Goal: Task Accomplishment & Management: Manage account settings

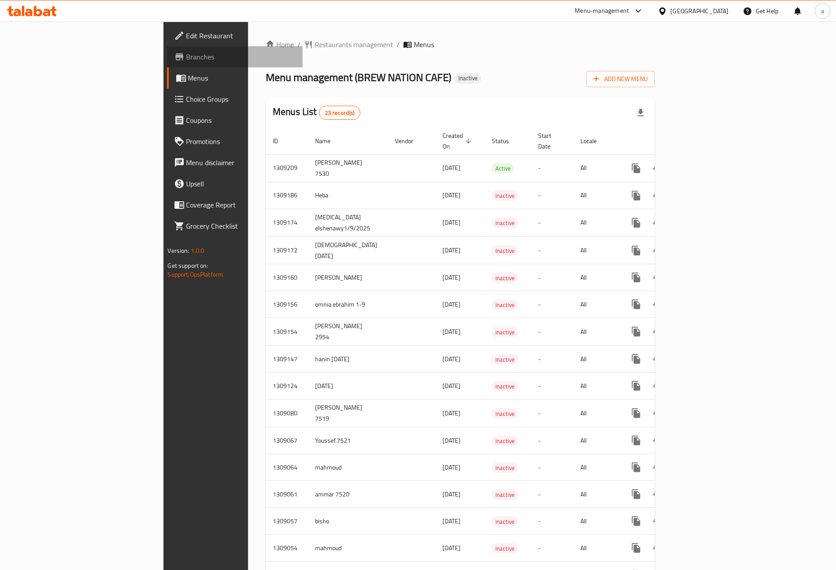
click at [167, 63] on link "Branches" at bounding box center [235, 56] width 136 height 21
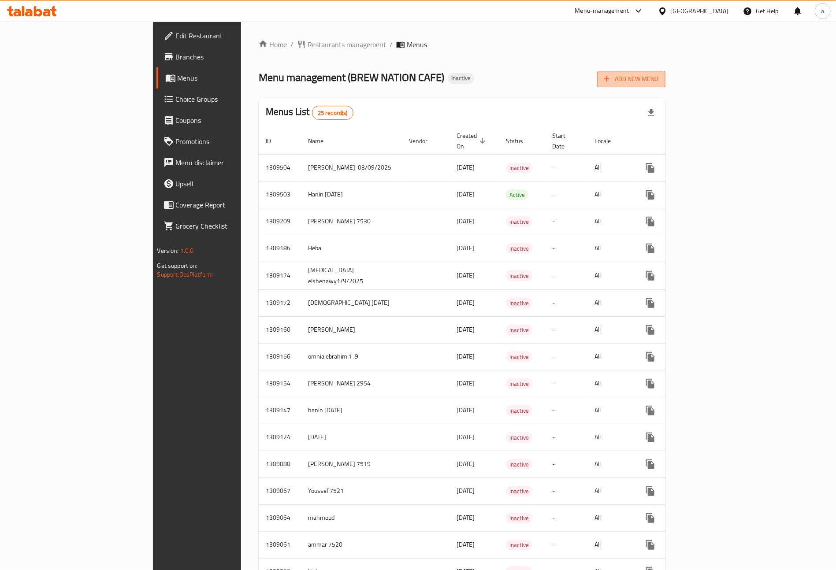
click at [658, 75] on span "Add New Menu" at bounding box center [631, 79] width 54 height 11
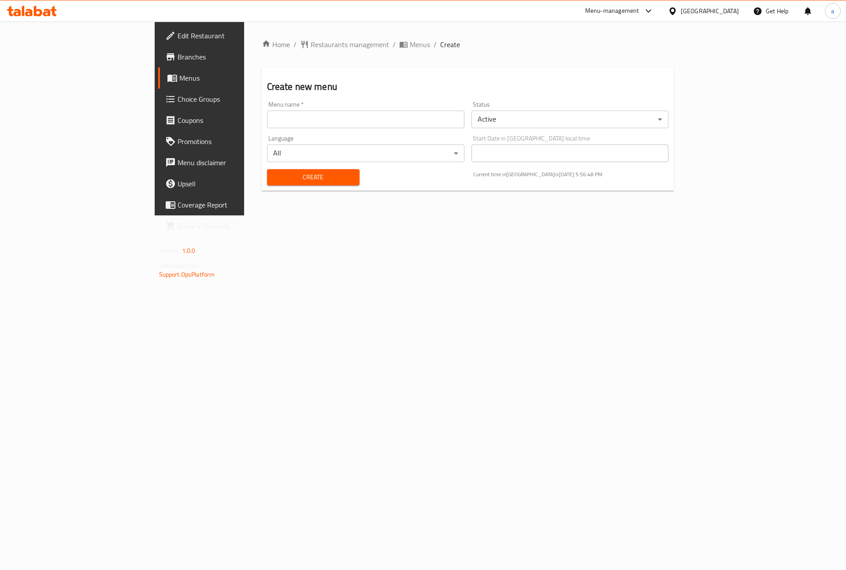
click at [368, 119] on input "text" at bounding box center [365, 120] width 197 height 18
click at [267, 118] on input "[PERSON_NAME] [DATE]" at bounding box center [365, 120] width 197 height 18
click at [267, 119] on input "[PERSON_NAME] [DATE]" at bounding box center [365, 120] width 197 height 18
type input "[PERSON_NAME] [DATE]"
click at [406, 211] on div "Home / Restaurants management / Menus / Create Create new menu Menu name   * [P…" at bounding box center [468, 119] width 448 height 194
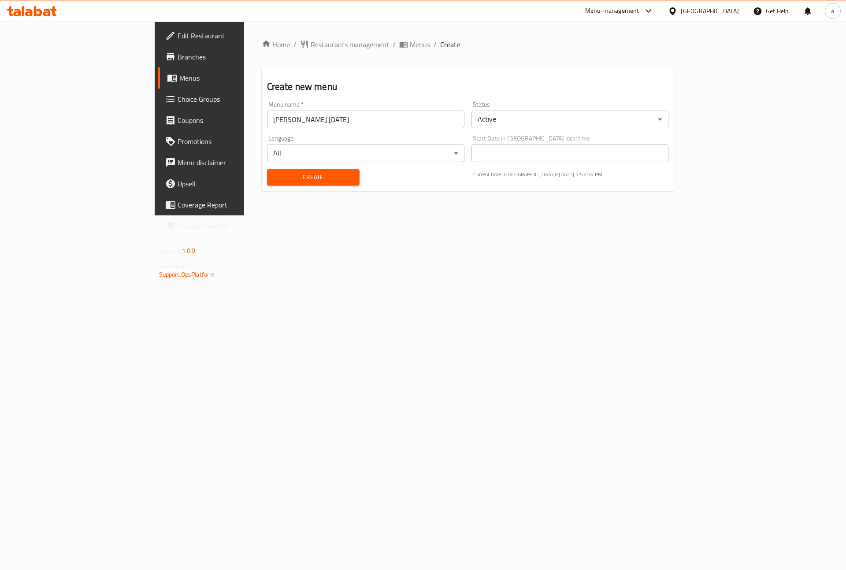
click at [316, 176] on button "Create" at bounding box center [313, 177] width 92 height 16
click at [179, 77] on span "Menus" at bounding box center [234, 78] width 110 height 11
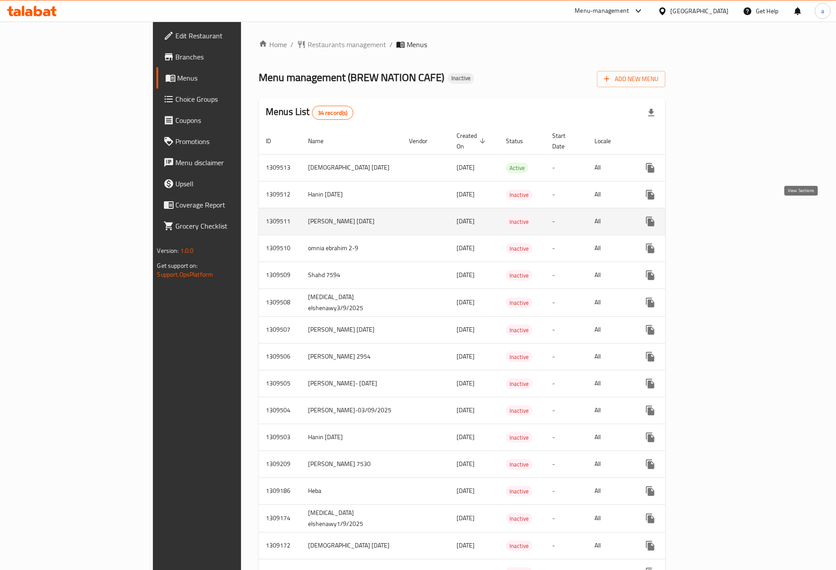
click at [719, 216] on icon "enhanced table" at bounding box center [713, 221] width 11 height 11
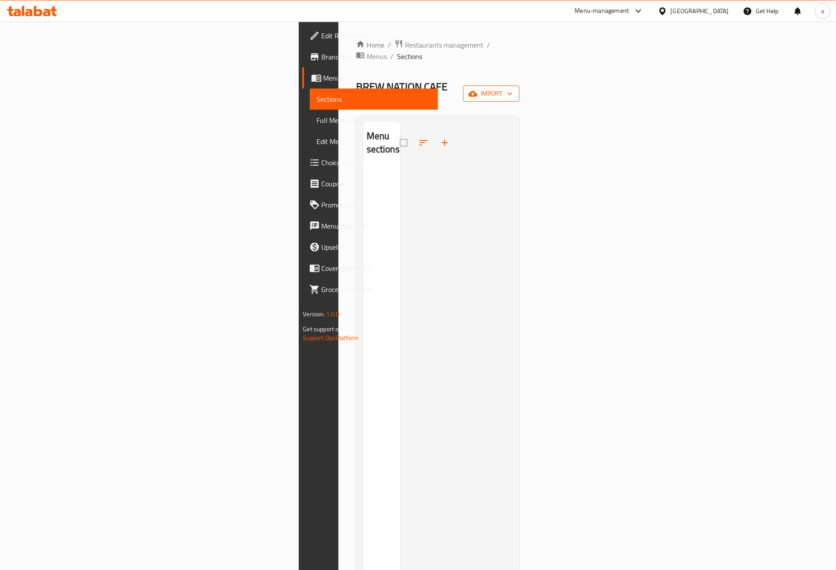
click at [512, 88] on span "import" at bounding box center [491, 93] width 42 height 11
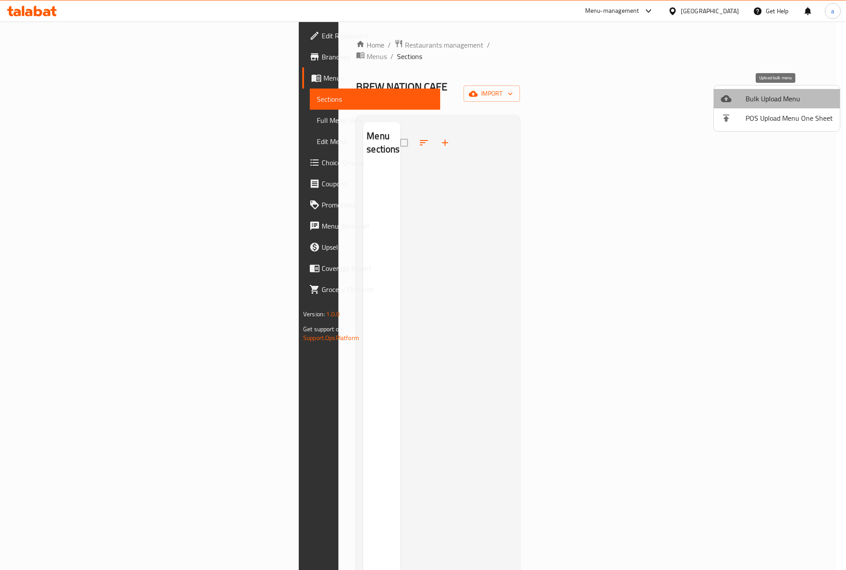
click at [777, 98] on span "Bulk Upload Menu" at bounding box center [788, 98] width 87 height 11
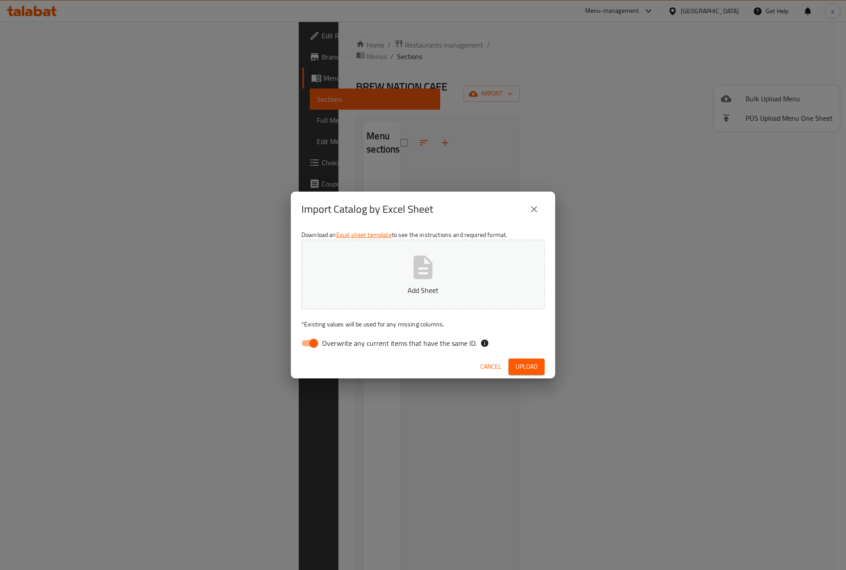
click at [315, 337] on input "Overwrite any current items that have the same ID." at bounding box center [313, 343] width 50 height 17
checkbox input "false"
click at [388, 288] on p "Add Sheet" at bounding box center [423, 290] width 216 height 11
click at [537, 363] on span "Upload" at bounding box center [526, 366] width 22 height 11
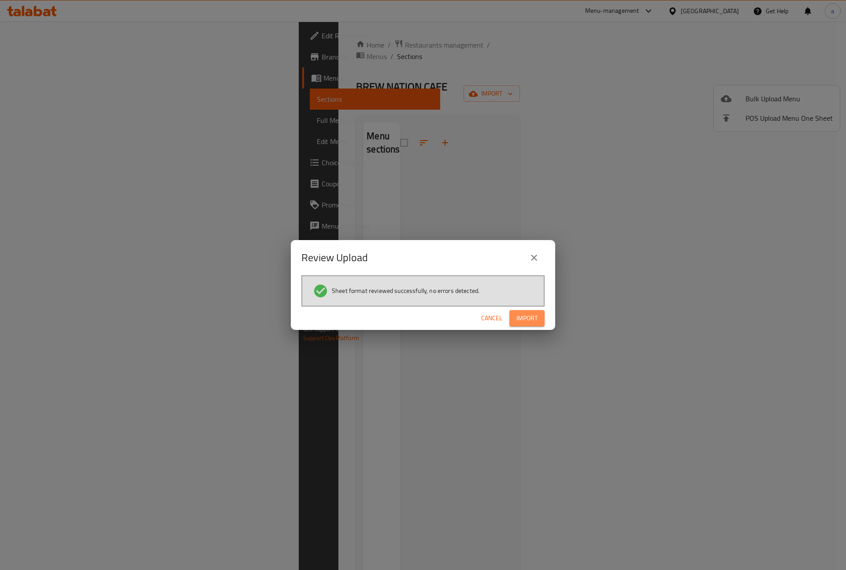
click at [524, 324] on button "Import" at bounding box center [526, 318] width 35 height 16
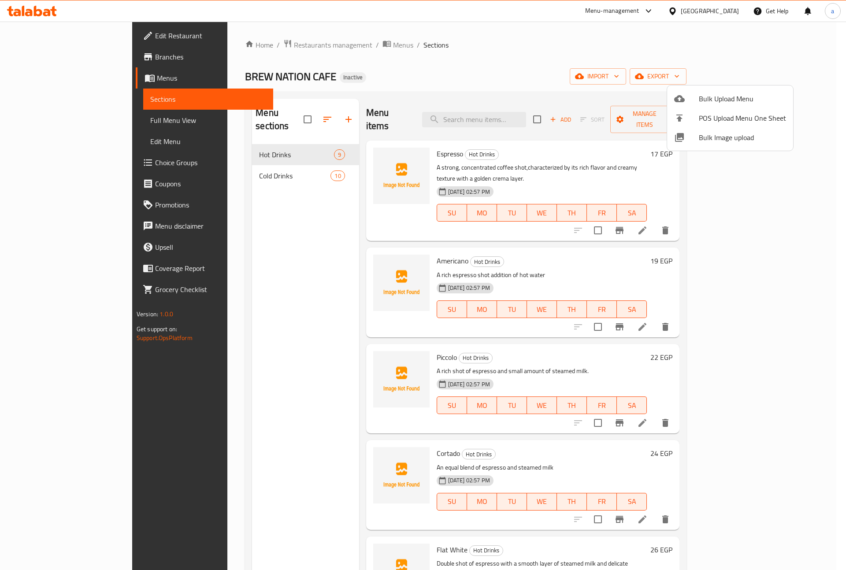
click at [248, 159] on div at bounding box center [423, 285] width 846 height 570
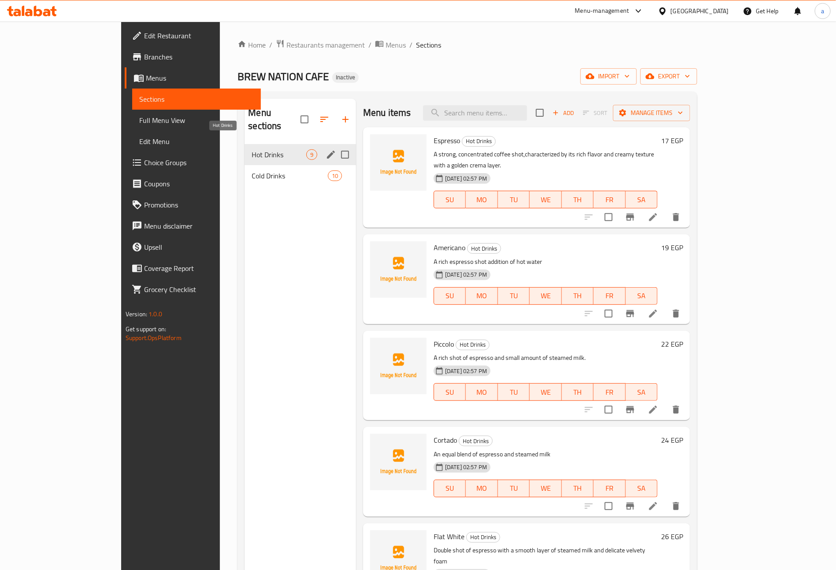
click at [252, 149] on span "Hot Drinks" at bounding box center [279, 154] width 55 height 11
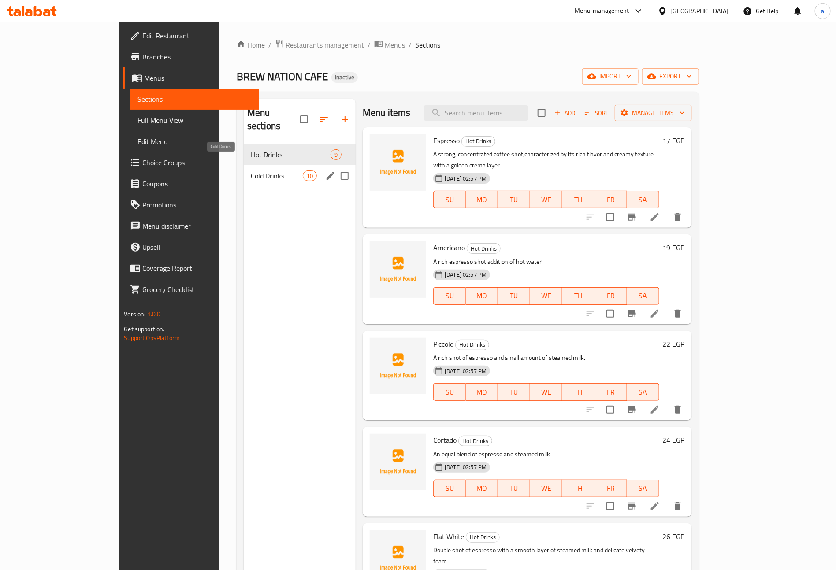
click at [251, 170] on span "Cold Drinks" at bounding box center [277, 175] width 52 height 11
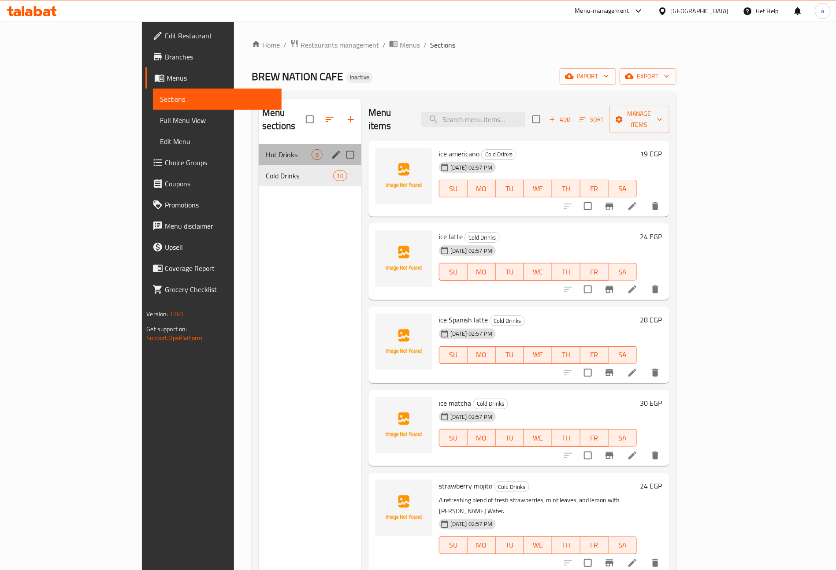
click at [259, 144] on div "Hot Drinks 9" at bounding box center [310, 154] width 103 height 21
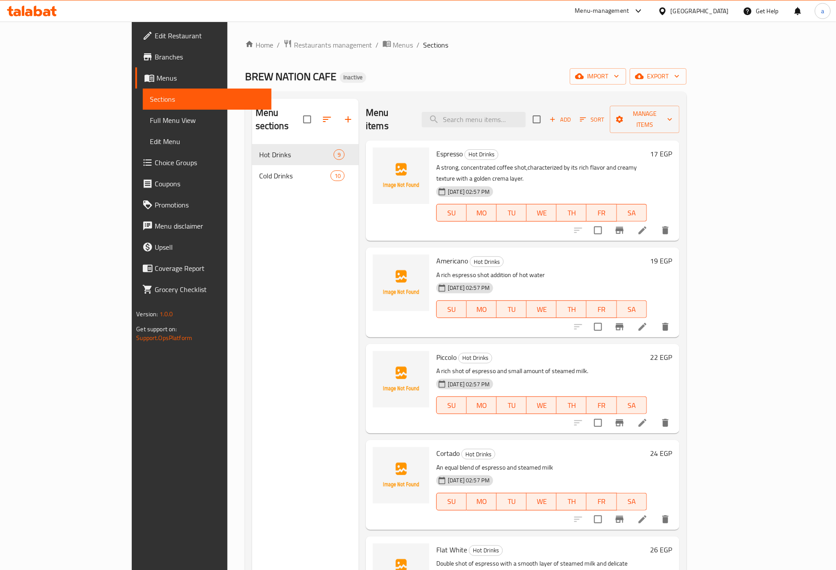
click at [150, 123] on span "Full Menu View" at bounding box center [207, 120] width 115 height 11
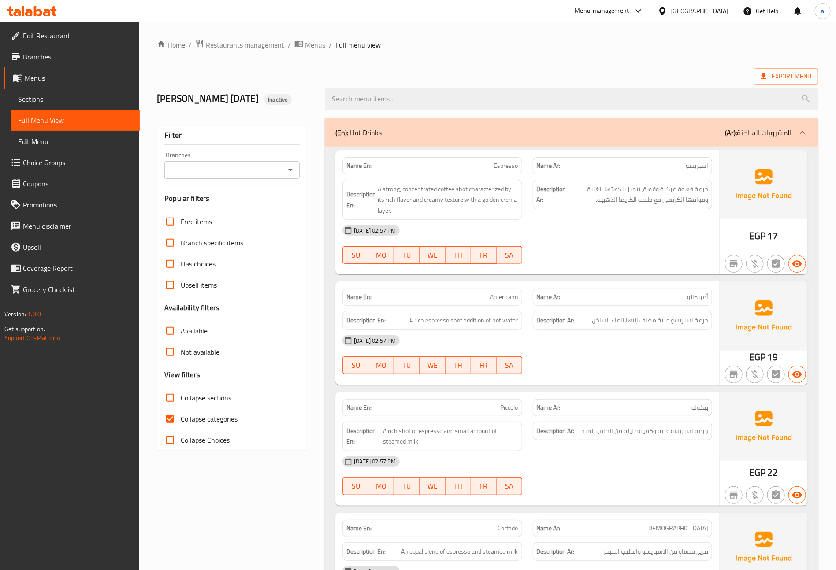
click at [197, 421] on span "Collapse categories" at bounding box center [209, 419] width 57 height 11
click at [181, 421] on input "Collapse categories" at bounding box center [169, 418] width 21 height 21
checkbox input "false"
click at [91, 78] on span "Menus" at bounding box center [79, 78] width 108 height 11
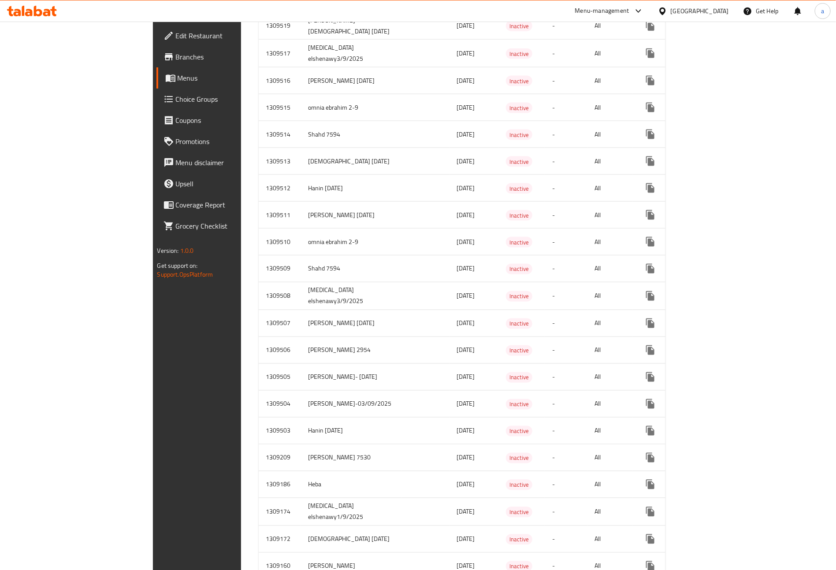
scroll to position [509, 0]
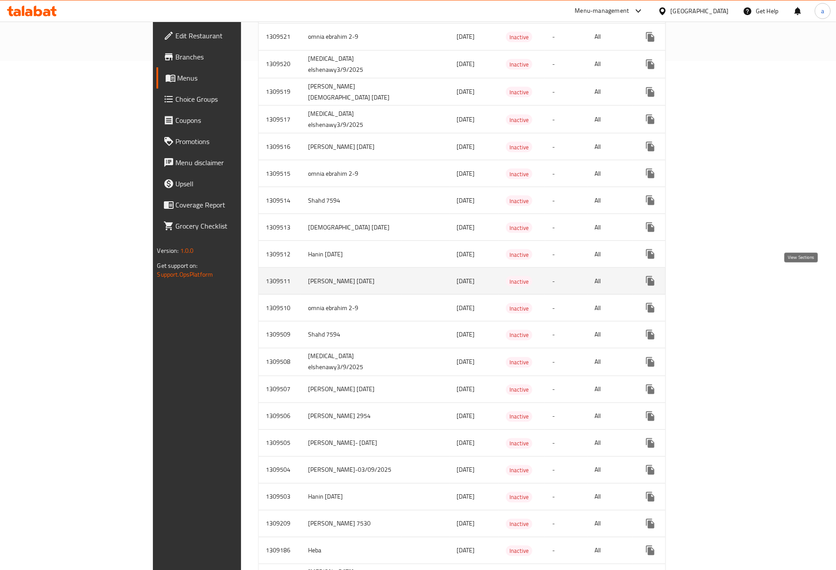
click at [719, 277] on icon "enhanced table" at bounding box center [713, 281] width 11 height 11
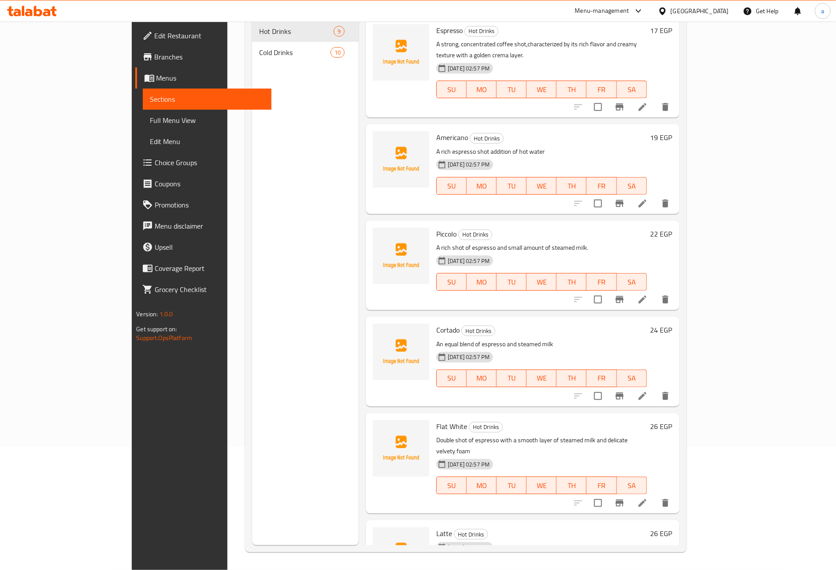
scroll to position [123, 0]
click at [150, 115] on span "Full Menu View" at bounding box center [207, 120] width 115 height 11
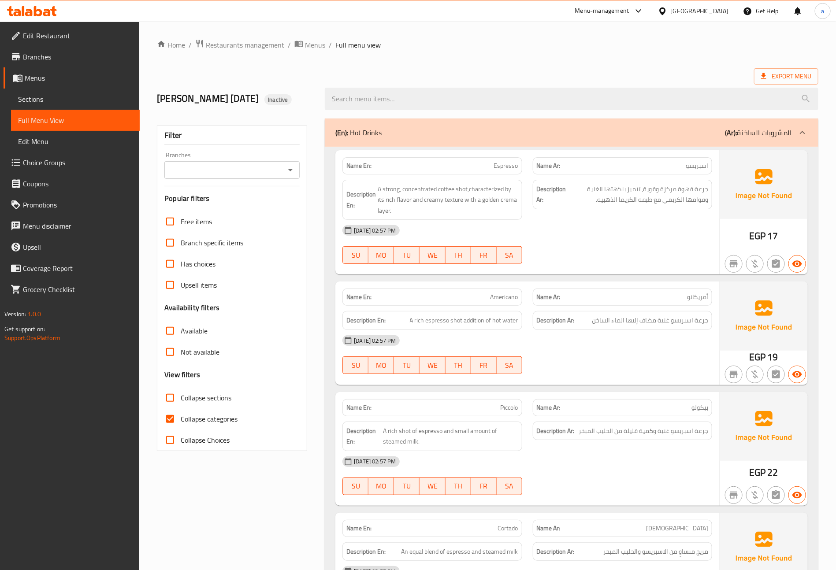
click at [219, 422] on span "Collapse categories" at bounding box center [209, 419] width 57 height 11
click at [181, 422] on input "Collapse categories" at bounding box center [169, 418] width 21 height 21
checkbox input "false"
